Goal: Find contact information: Find contact information

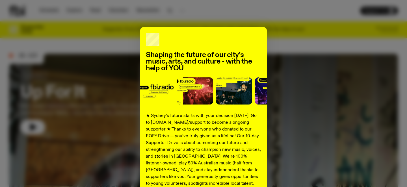
click at [97, 57] on div "Shaping the future of our city’s music, arts, and culture - with the help of YO…" at bounding box center [203, 143] width 389 height 232
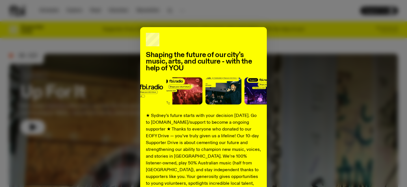
click at [108, 30] on div "Shaping the future of our city’s music, arts, and culture - with the help of YO…" at bounding box center [203, 143] width 389 height 232
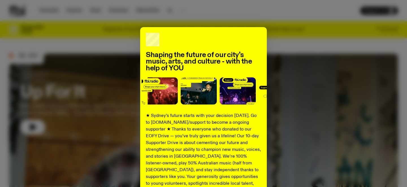
click at [153, 32] on div "Shaping the future of our city’s music, arts, and culture - with the help of YO…" at bounding box center [203, 143] width 127 height 232
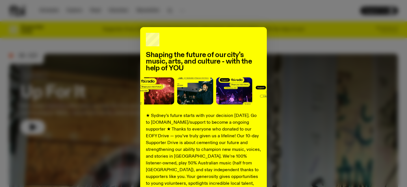
click at [117, 33] on div "Shaping the future of our city’s music, arts, and culture - with the help of YO…" at bounding box center [203, 143] width 389 height 232
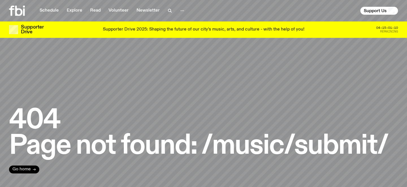
click at [25, 168] on span "Go home" at bounding box center [21, 169] width 18 height 4
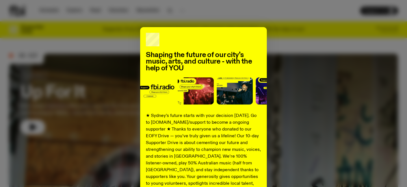
click at [62, 87] on div "Shaping the future of our city’s music, arts, and culture - with the help of YO…" at bounding box center [203, 143] width 389 height 232
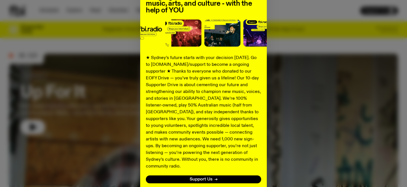
scroll to position [92, 0]
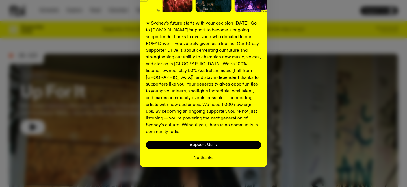
click at [200, 155] on button "No thanks" at bounding box center [203, 158] width 20 height 7
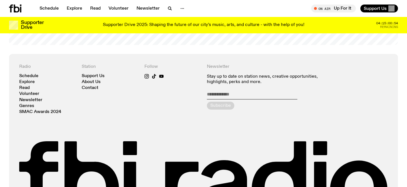
scroll to position [1213, 0]
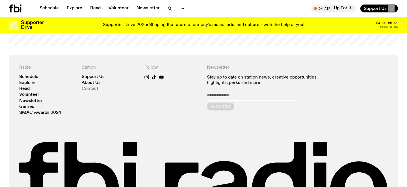
click at [93, 87] on link "Contact" at bounding box center [90, 89] width 17 height 4
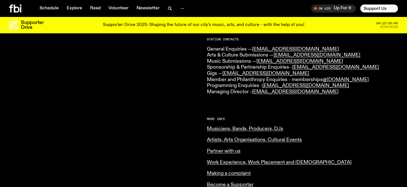
scroll to position [150, 0]
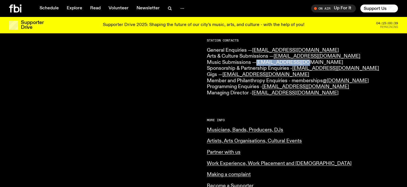
drag, startPoint x: 311, startPoint y: 63, endPoint x: 260, endPoint y: 61, distance: 51.3
click at [259, 61] on p "General Enquiries — [EMAIL_ADDRESS][DOMAIN_NAME] Arts & Culture Submissions — […" at bounding box center [302, 72] width 191 height 49
copy link "[EMAIL_ADDRESS][DOMAIN_NAME]"
